Goal: Task Accomplishment & Management: Manage account settings

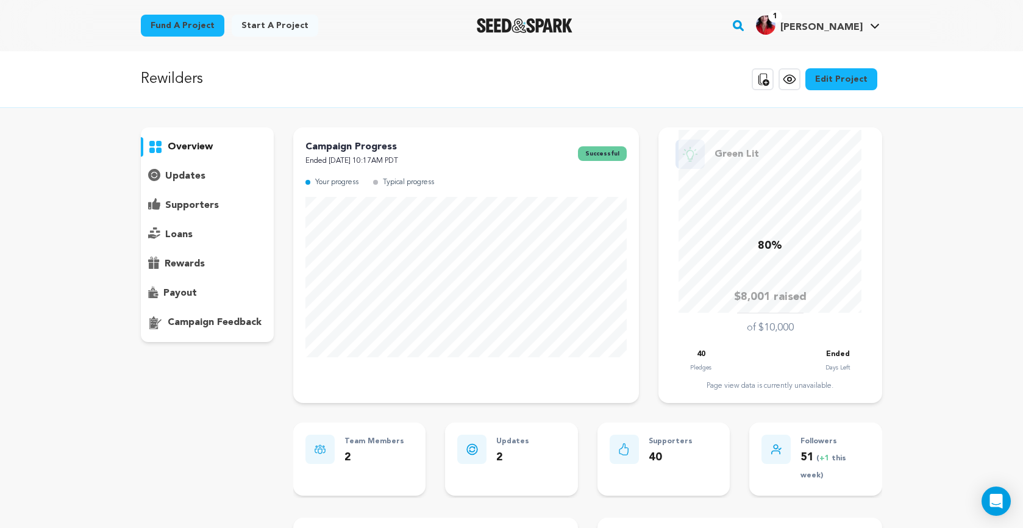
scroll to position [143, 0]
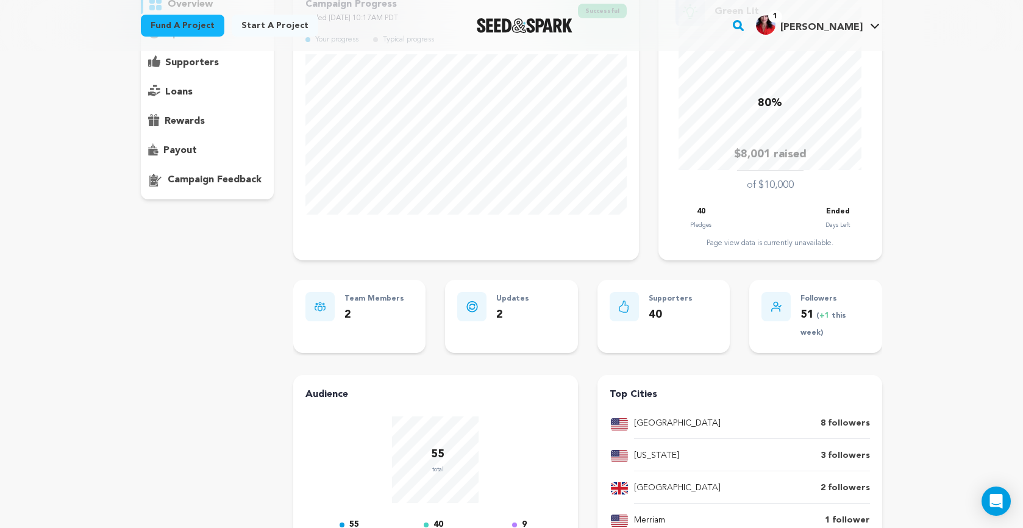
click at [208, 61] on p "supporters" at bounding box center [192, 62] width 54 height 15
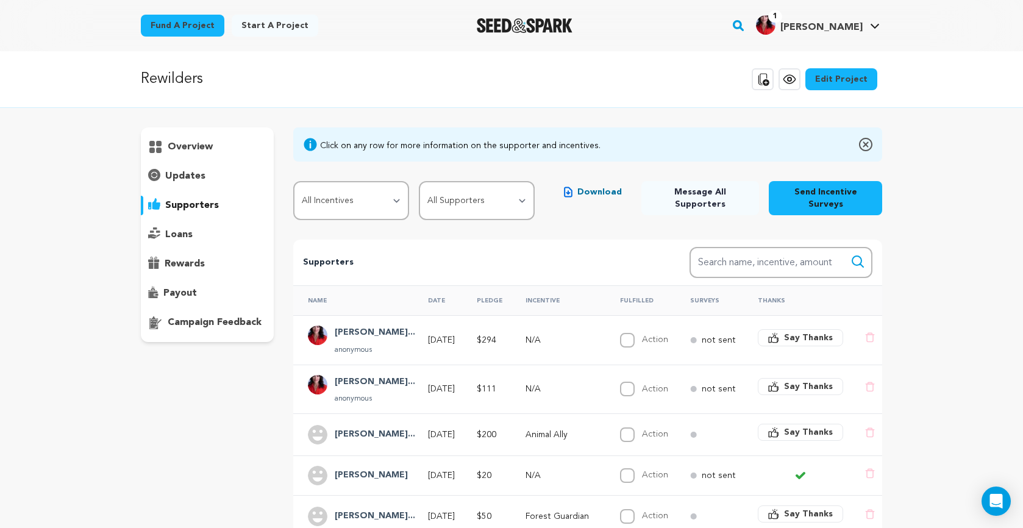
click at [215, 227] on div "loans" at bounding box center [207, 235] width 133 height 20
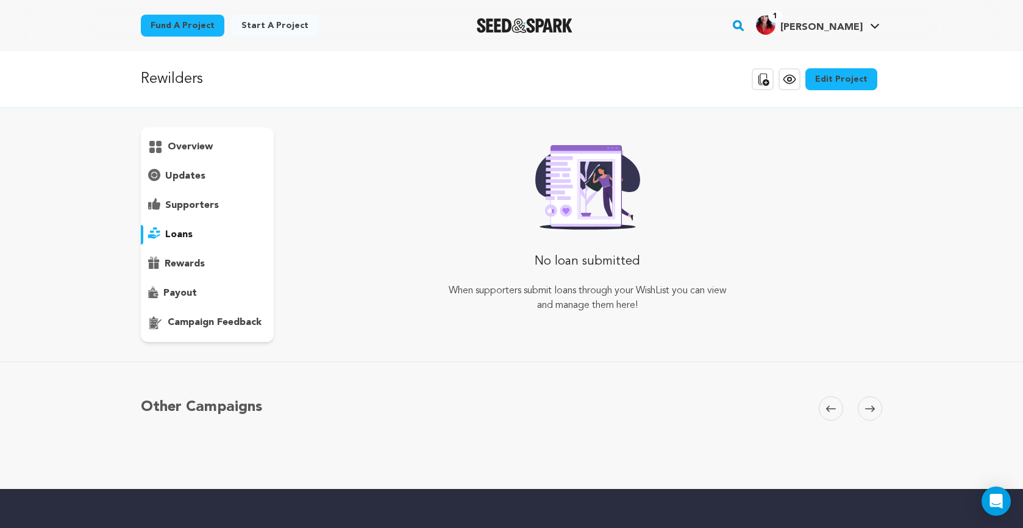
click at [215, 261] on div "rewards" at bounding box center [207, 264] width 133 height 20
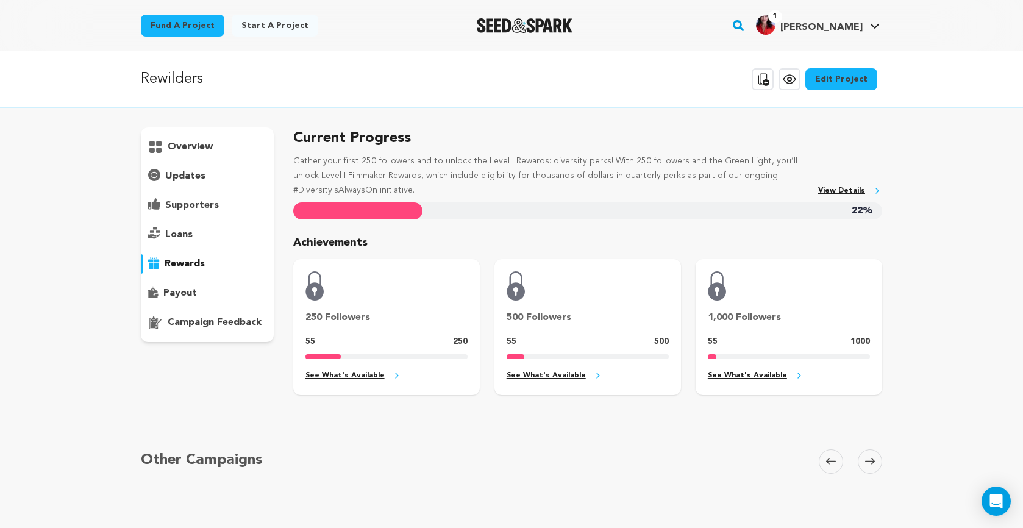
click at [216, 289] on div "payout" at bounding box center [207, 293] width 133 height 20
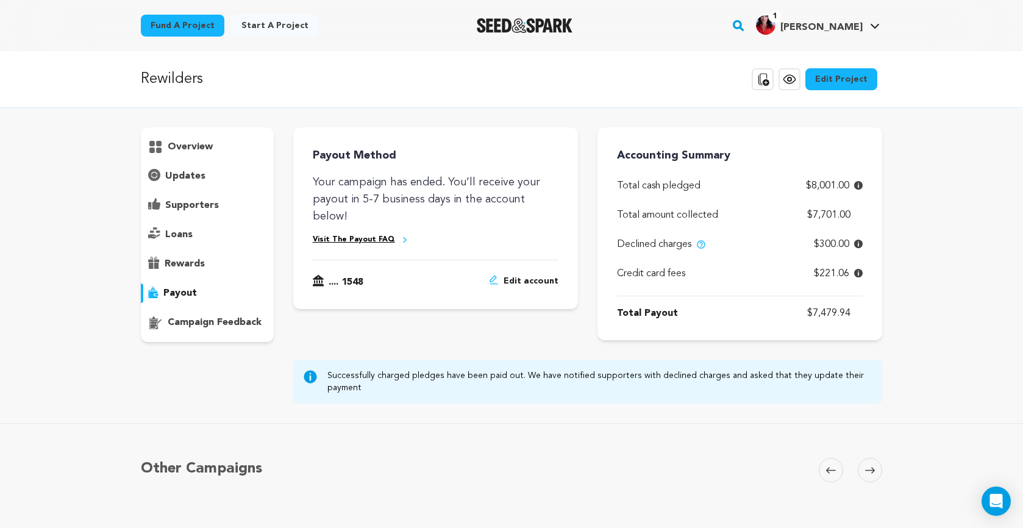
click at [224, 319] on p "campaign feedback" at bounding box center [215, 322] width 94 height 15
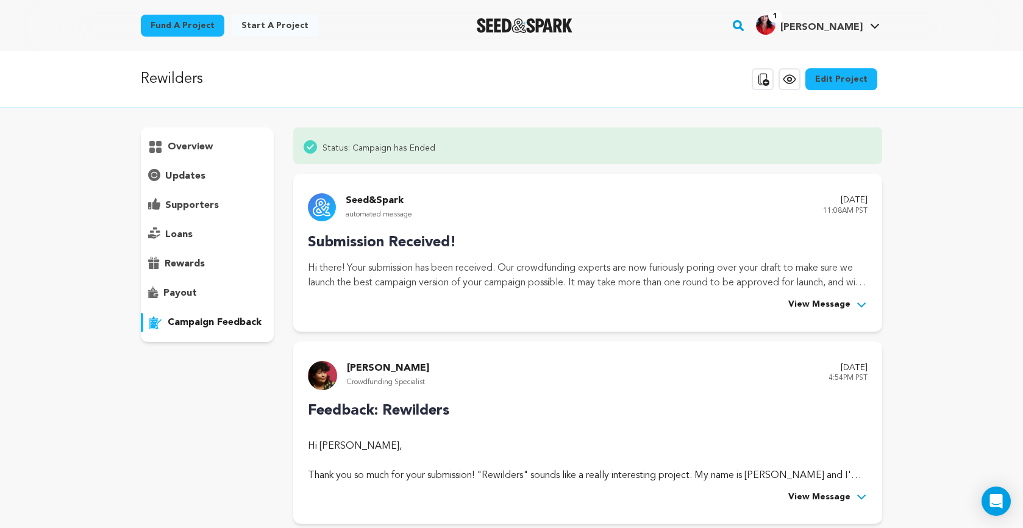
click at [215, 286] on div "payout" at bounding box center [207, 293] width 133 height 20
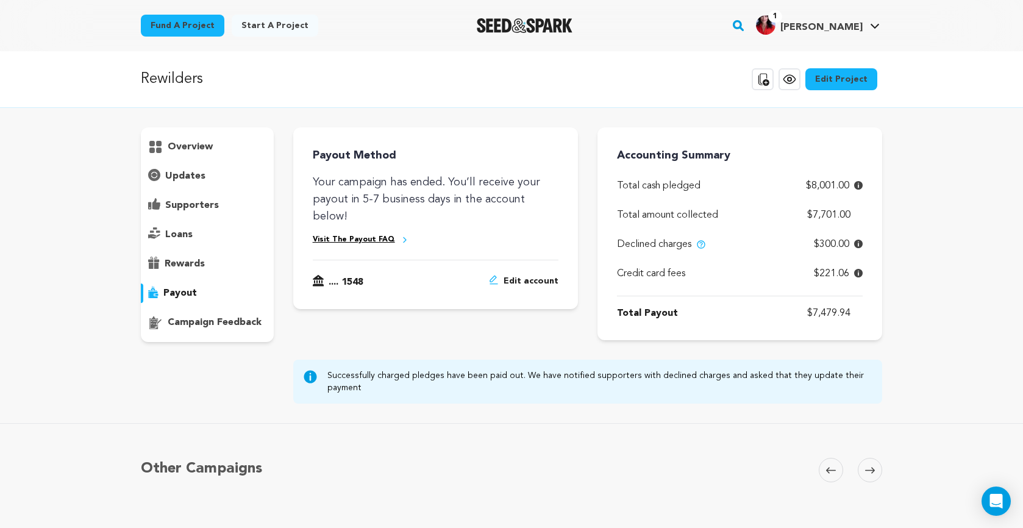
scroll to position [2, 0]
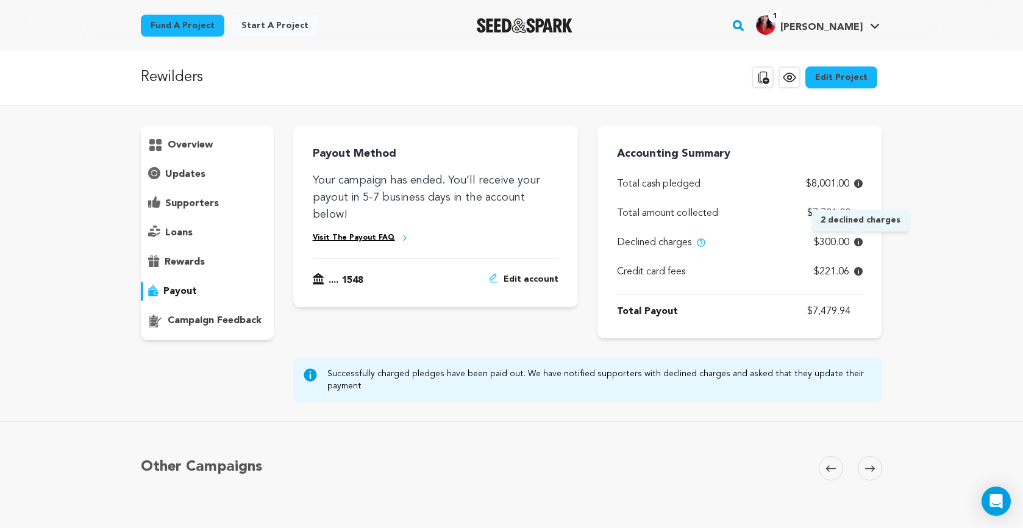
click at [856, 242] on icon at bounding box center [858, 242] width 9 height 9
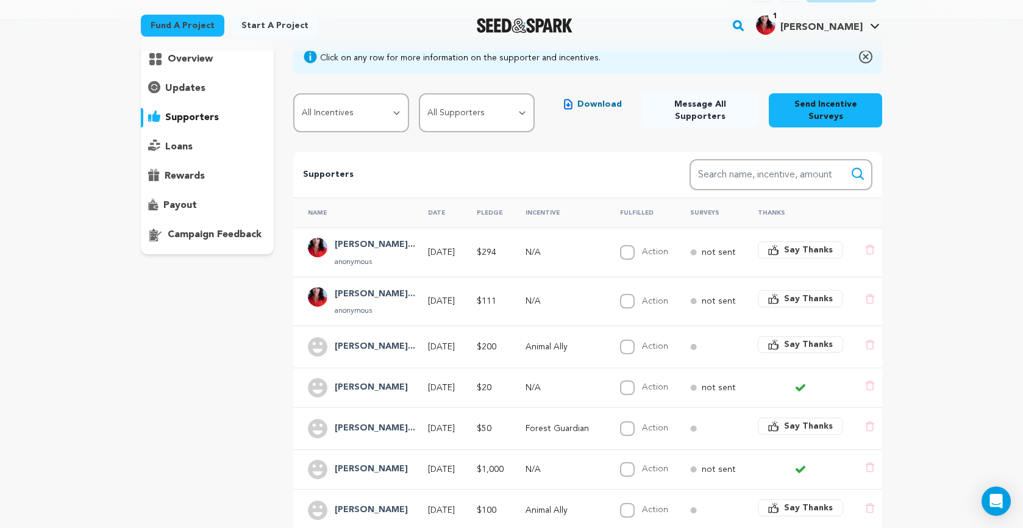
scroll to position [88, 0]
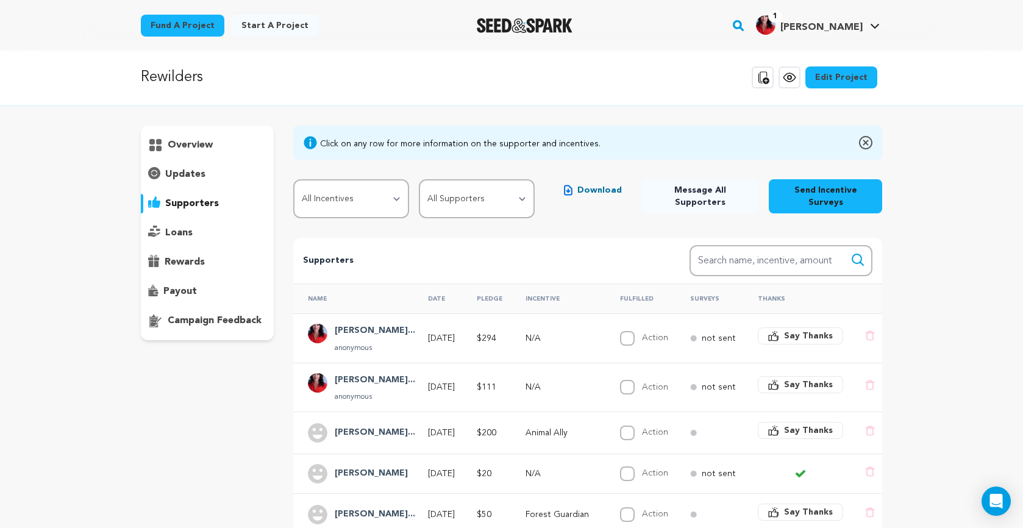
click at [254, 213] on div "overview" at bounding box center [207, 233] width 133 height 215
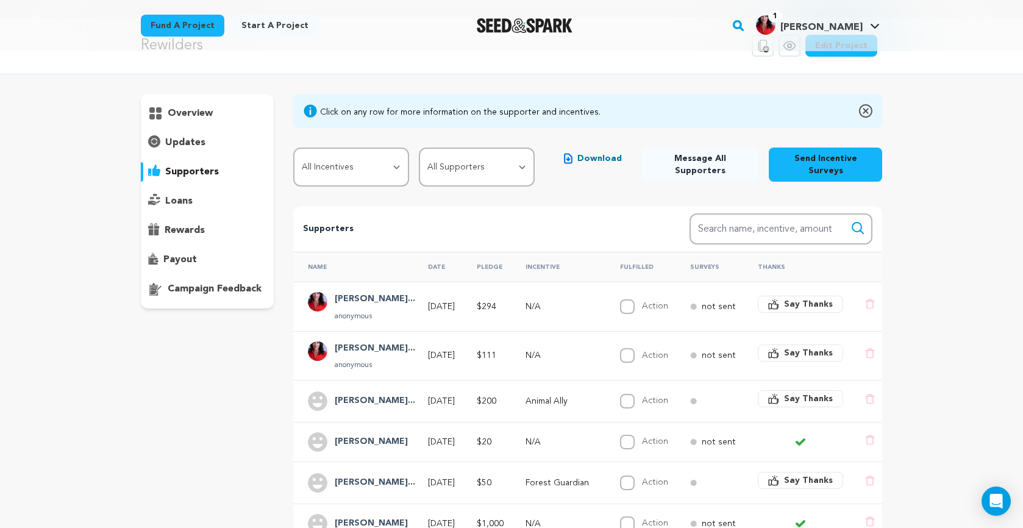
click at [642, 264] on th "Fulfilled" at bounding box center [640, 267] width 70 height 30
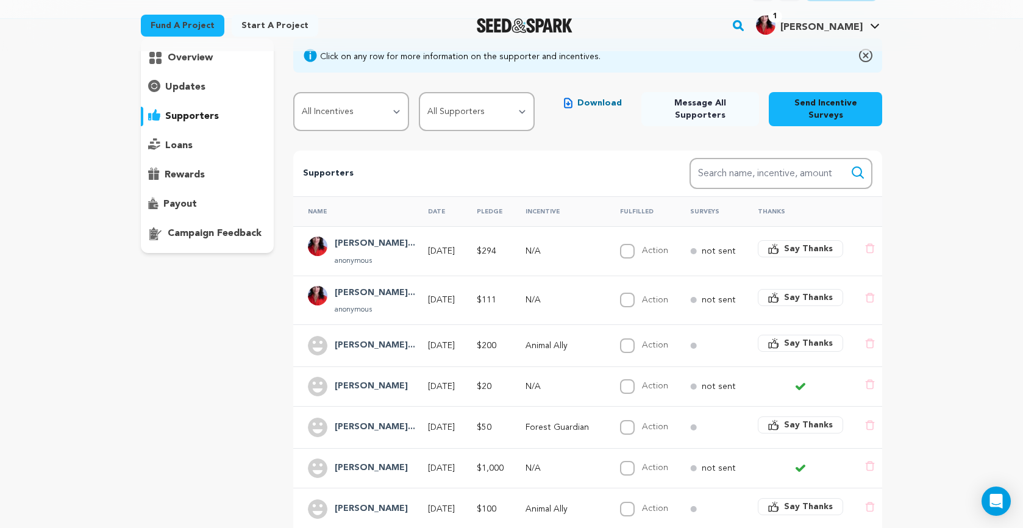
scroll to position [88, 0]
click at [392, 112] on select "All Incentives Seed Planter Forest Guardian Animal Ally Story Steward Rewilding…" at bounding box center [351, 112] width 116 height 39
click at [447, 110] on select "All Supporters Survey not sent Survey incomplete Survey complete Incentive not …" at bounding box center [477, 112] width 116 height 39
select select "pledge_incomplete"
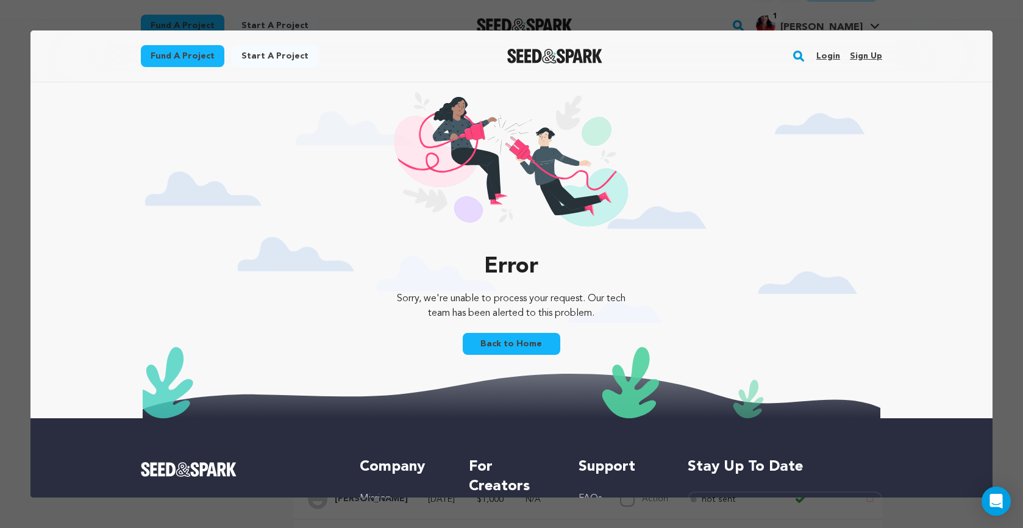
scroll to position [0, 0]
click at [831, 57] on link "Login" at bounding box center [828, 56] width 24 height 20
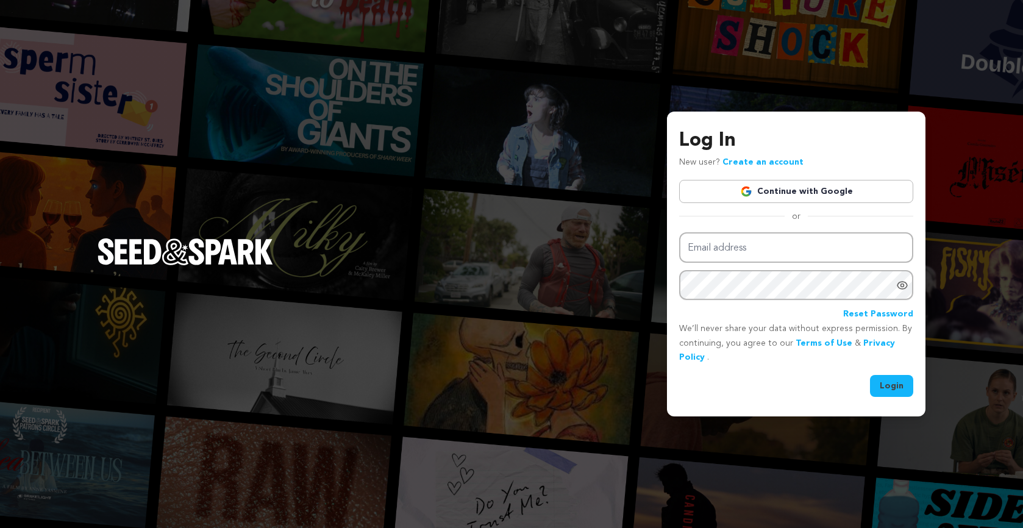
click at [774, 185] on link "Continue with Google" at bounding box center [796, 191] width 234 height 23
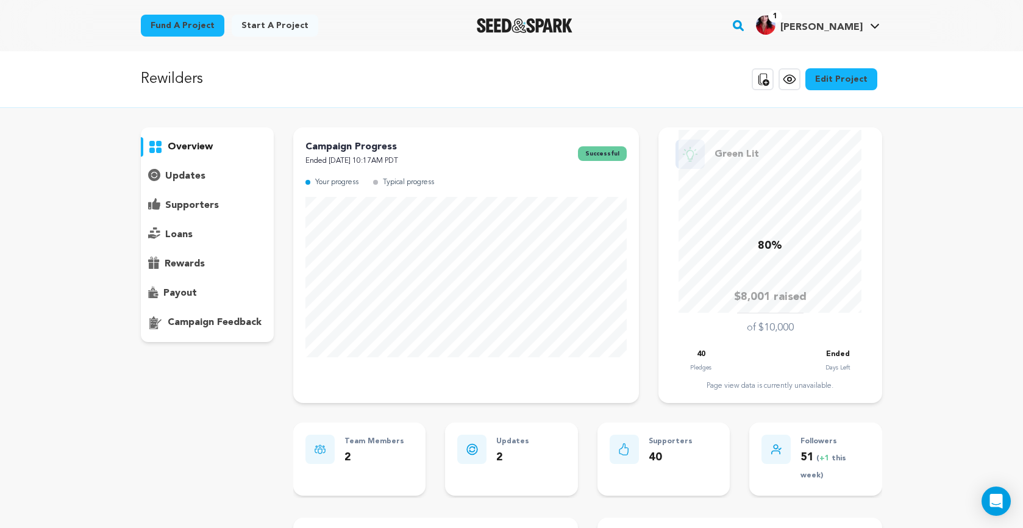
click at [222, 210] on div "supporters" at bounding box center [207, 206] width 133 height 20
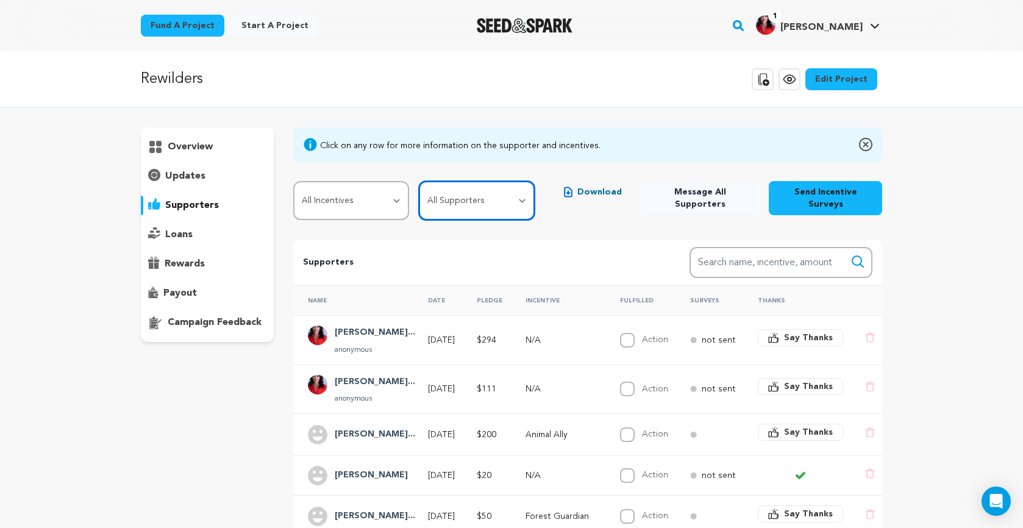
click at [474, 197] on select "All Supporters Survey not sent Survey incomplete Survey complete Incentive not …" at bounding box center [477, 200] width 116 height 39
select select "pledge_incomplete"
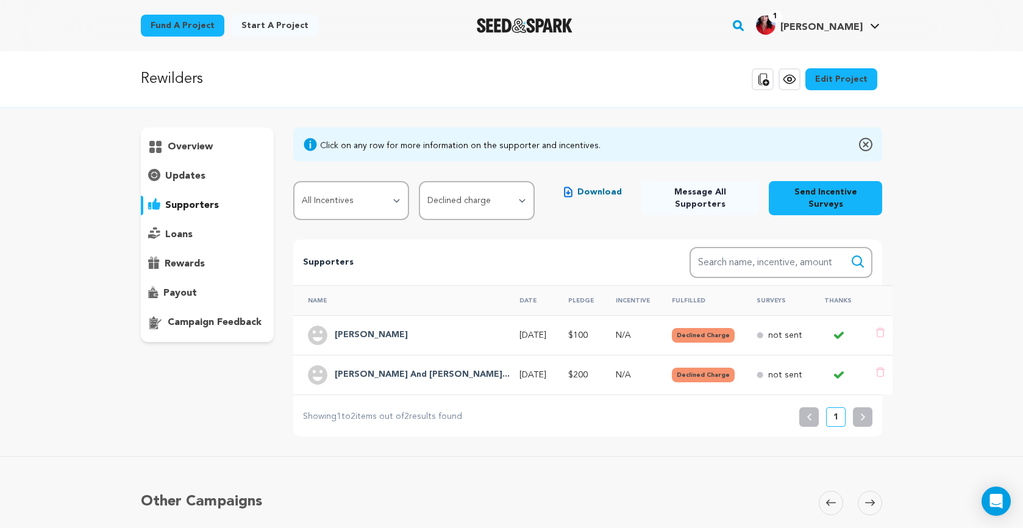
click at [835, 333] on icon at bounding box center [838, 335] width 7 height 5
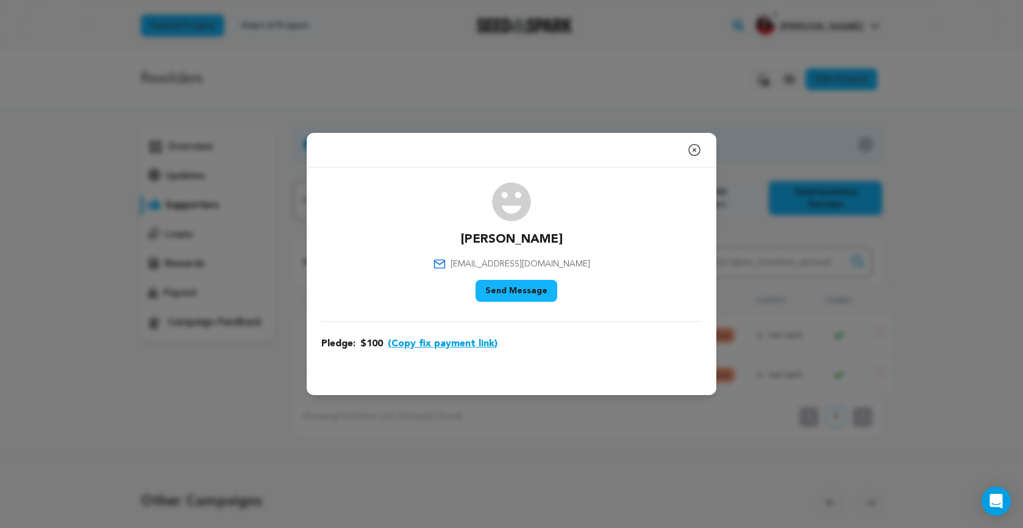
click at [694, 148] on icon "button" at bounding box center [694, 150] width 15 height 15
